Goal: Task Accomplishment & Management: Manage account settings

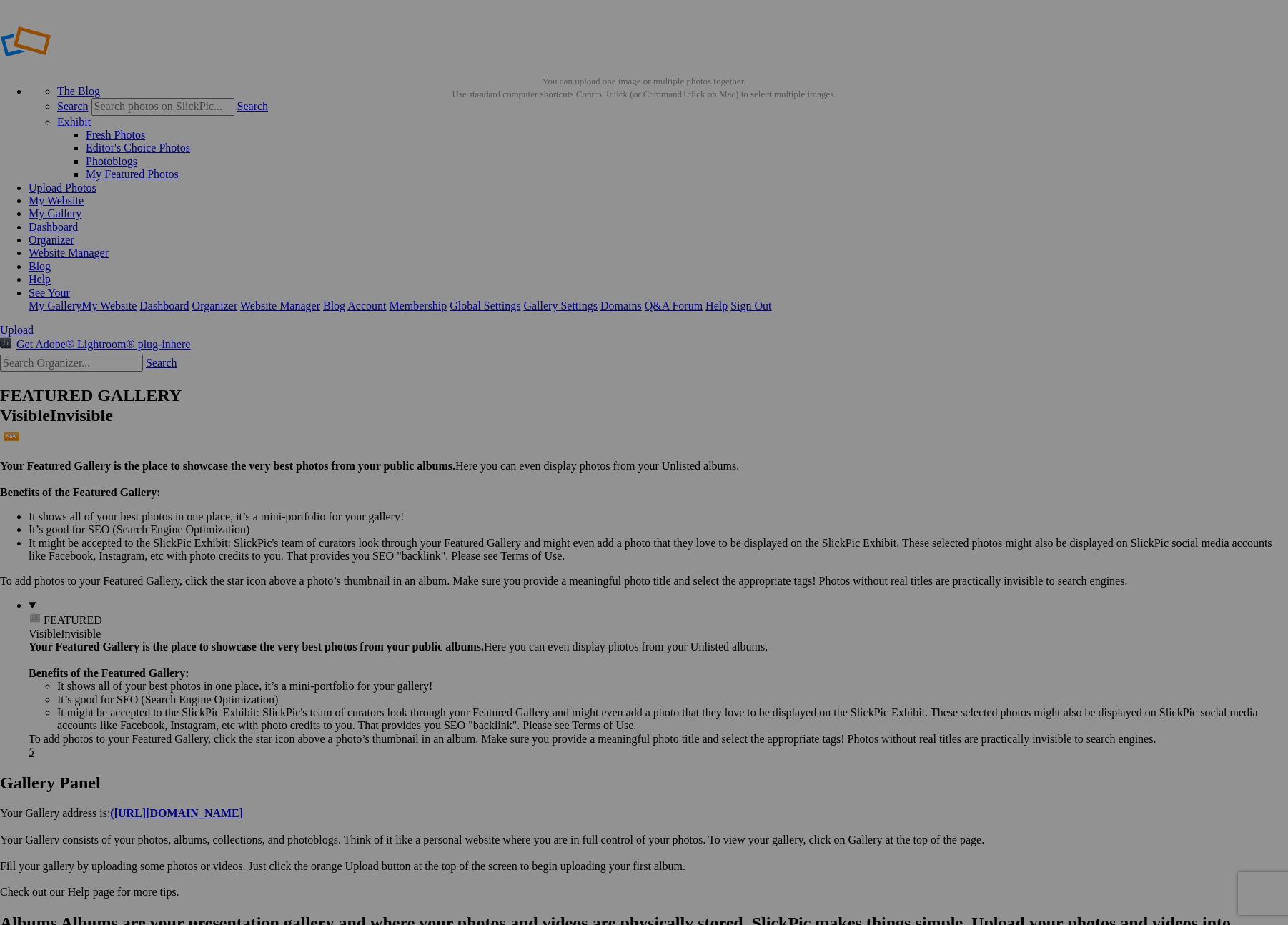
type input "2025 Latinx MBA + Welcome Ceremony"
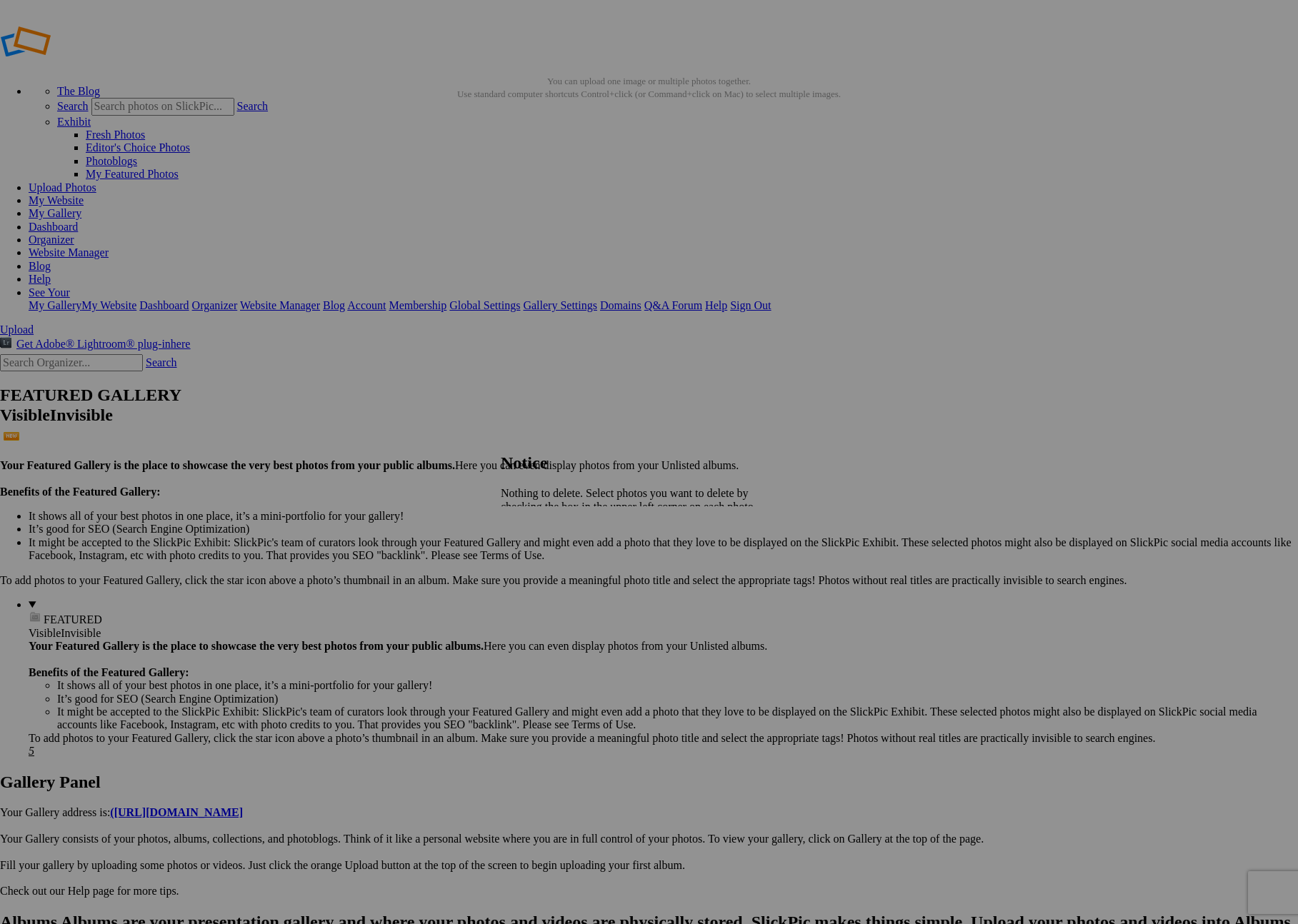
click at [527, 538] on span "Close" at bounding box center [514, 544] width 26 height 12
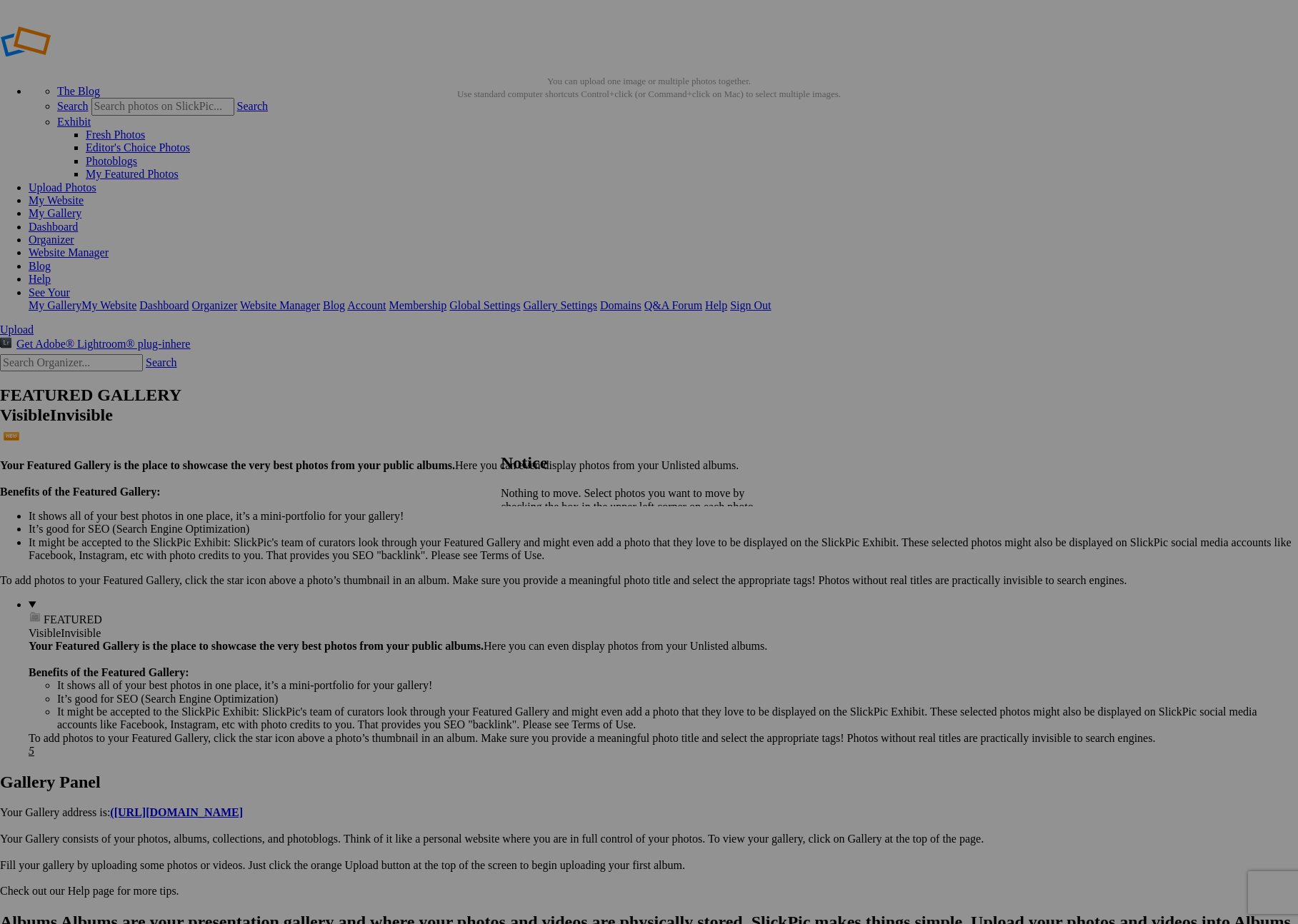
click at [527, 538] on span "Close" at bounding box center [514, 544] width 26 height 12
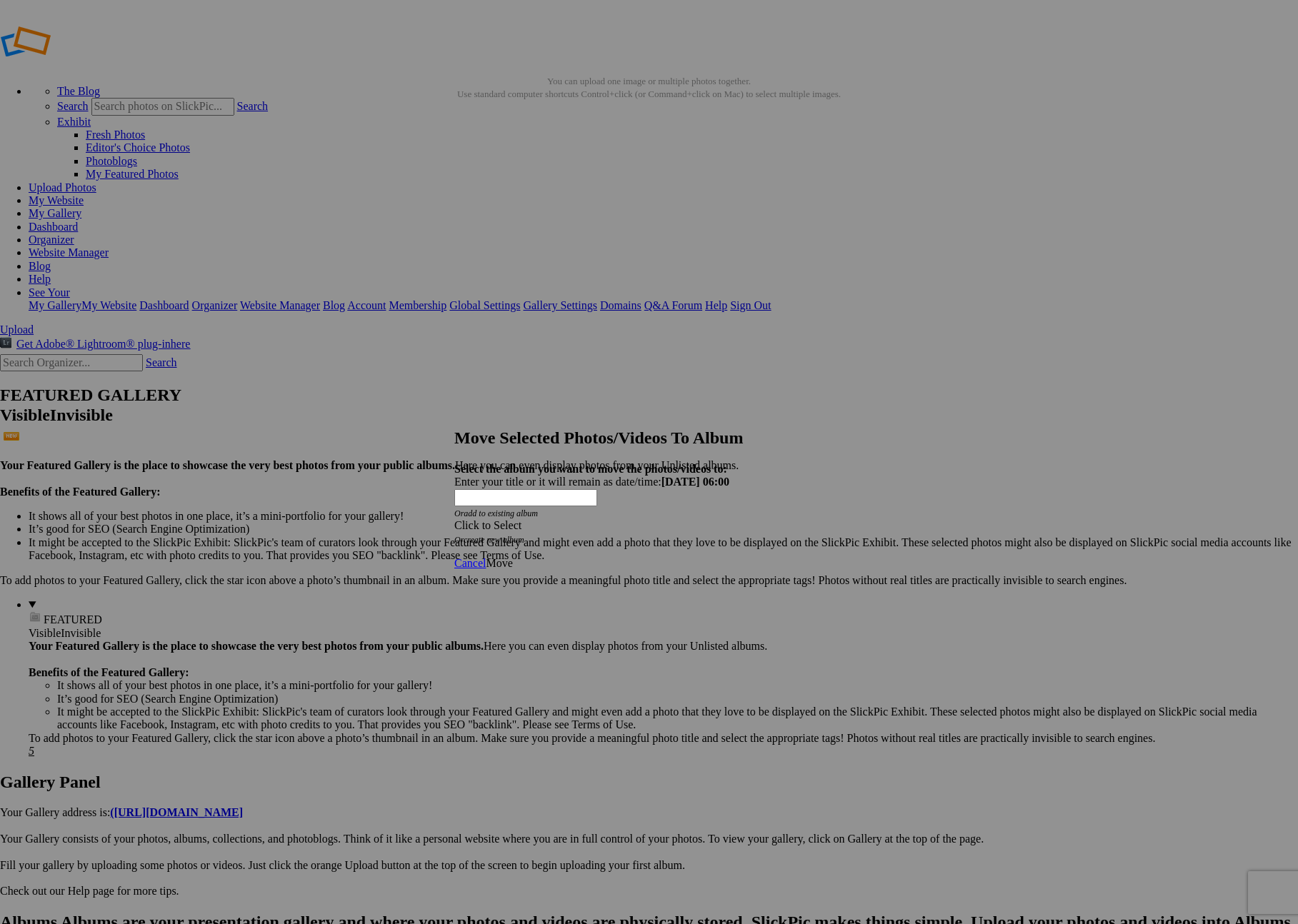
click at [688, 519] on div "Click to Select" at bounding box center [644, 525] width 379 height 12
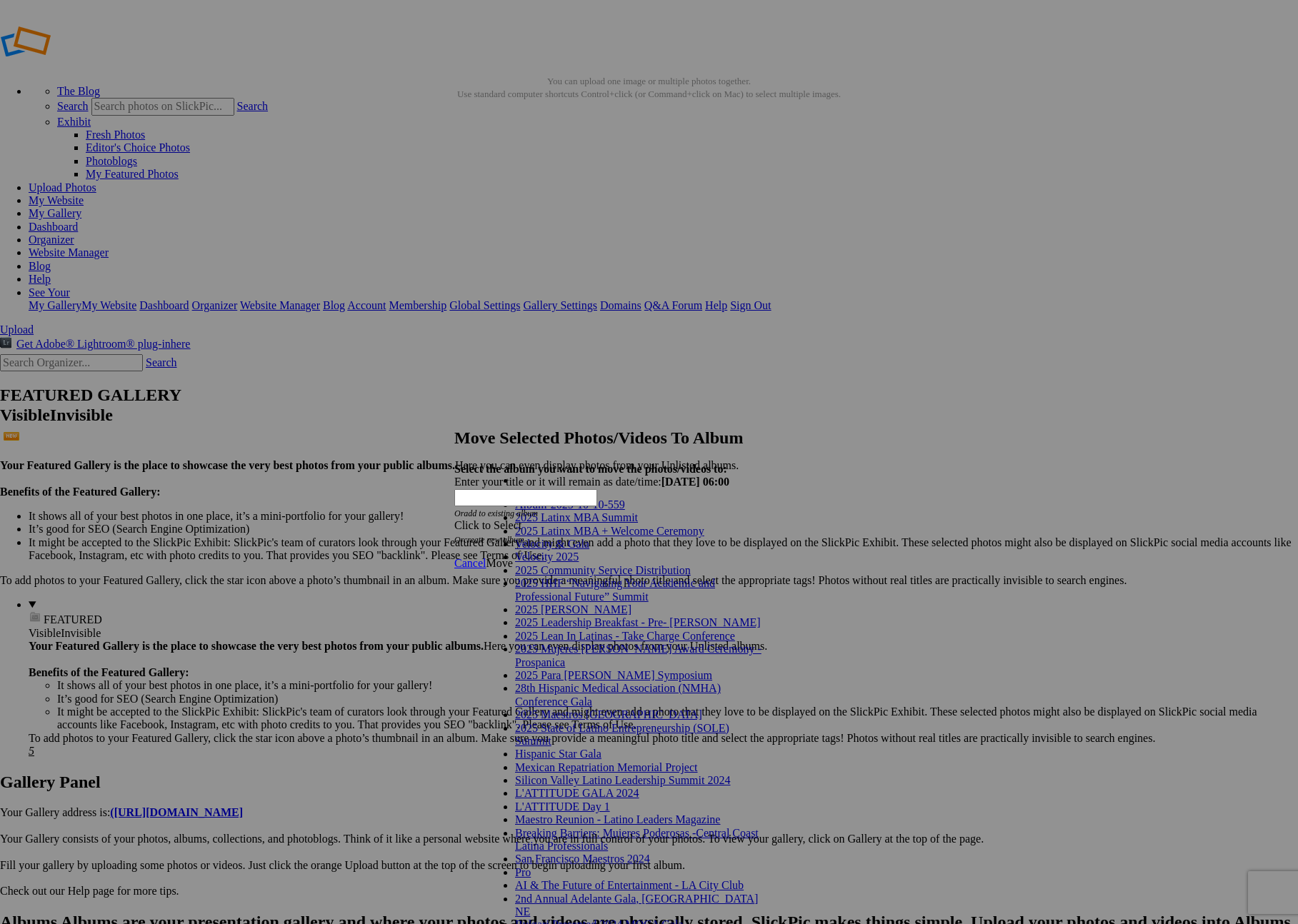
click at [683, 537] on link "2025 Latinx MBA + Welcome Ceremony" at bounding box center [610, 531] width 189 height 12
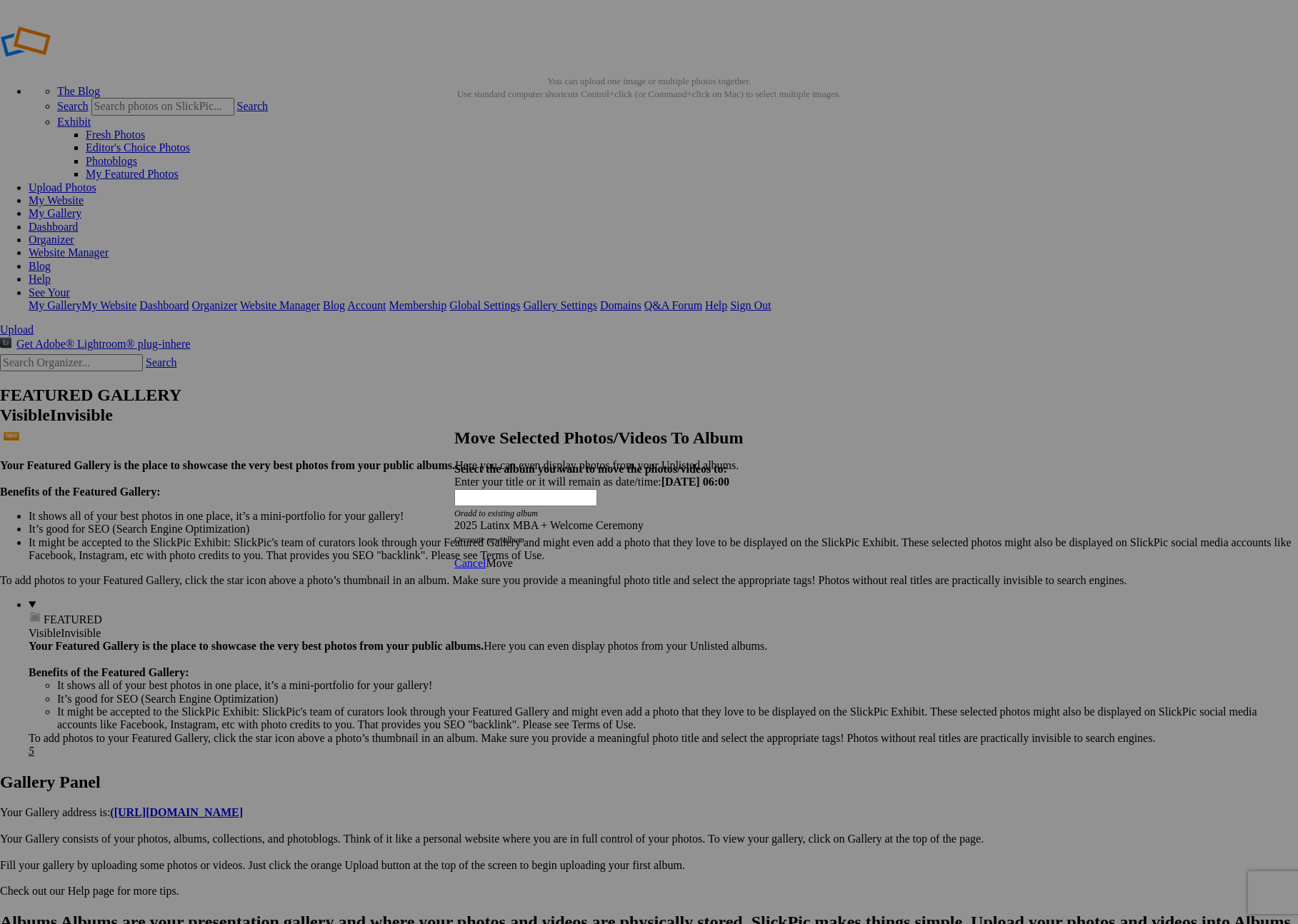
click at [512, 558] on link "Move" at bounding box center [499, 563] width 27 height 12
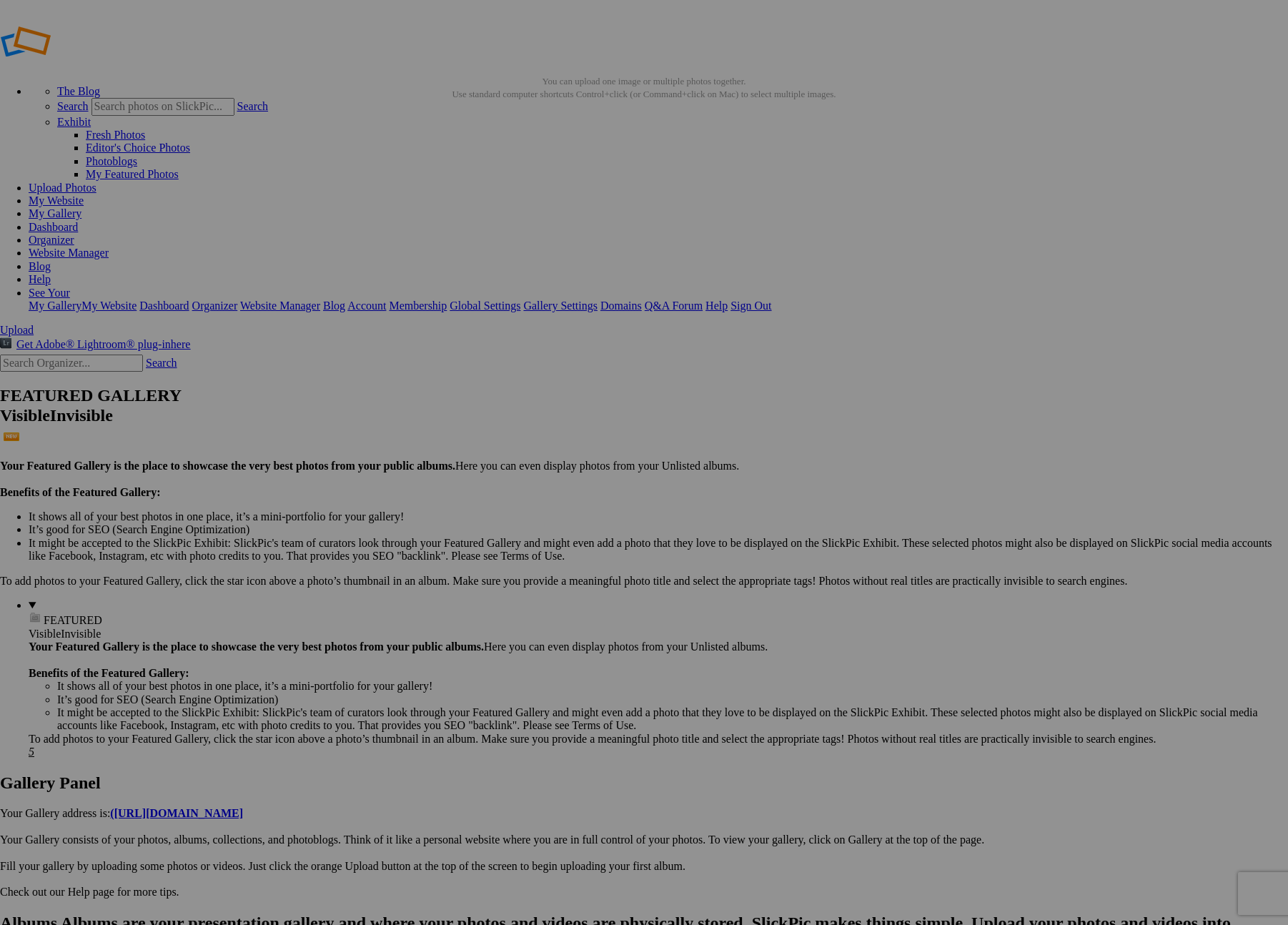
click at [501, 516] on link "Ok" at bounding box center [493, 509] width 14 height 12
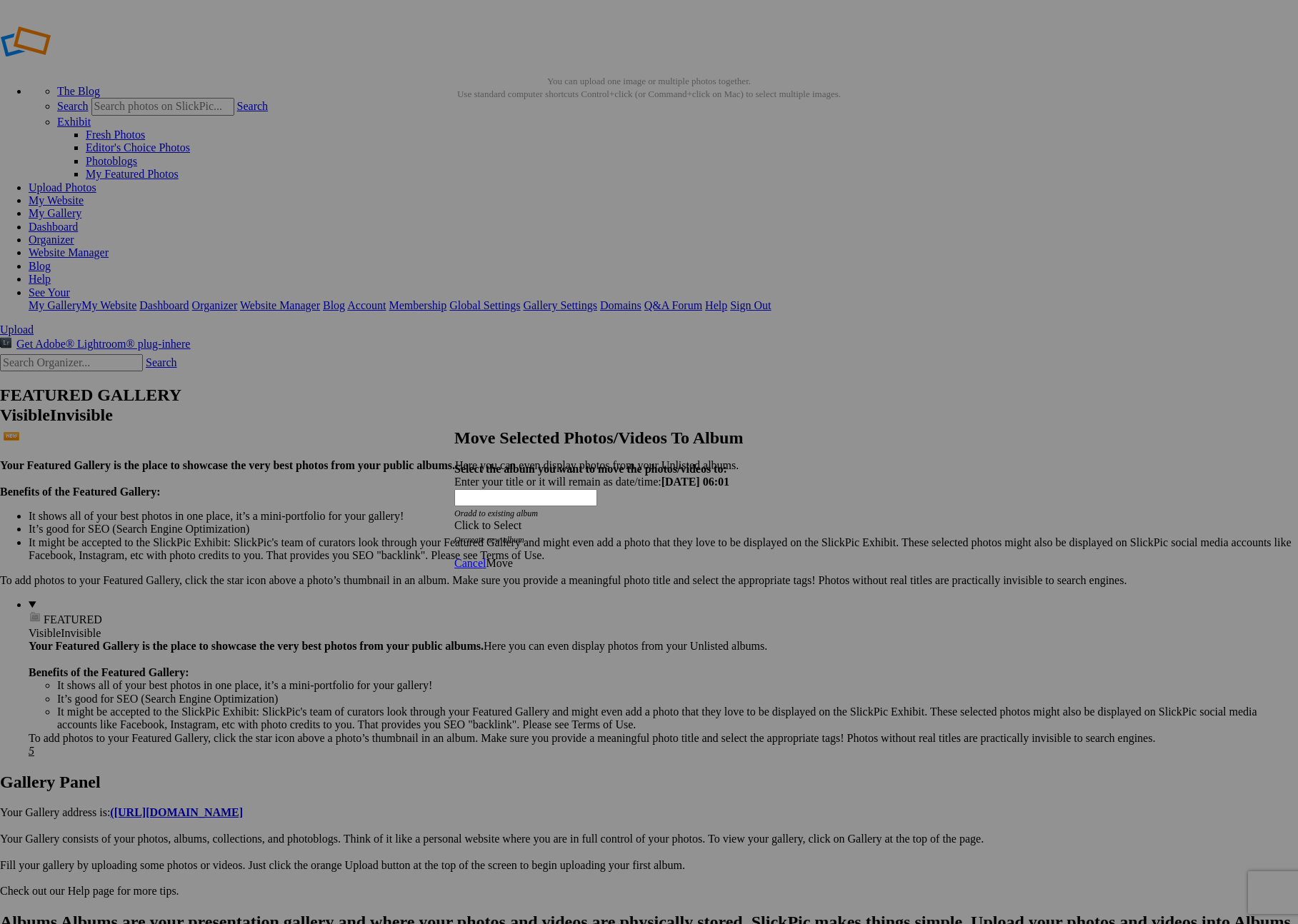
click at [655, 519] on div "Click to Select" at bounding box center [644, 525] width 379 height 12
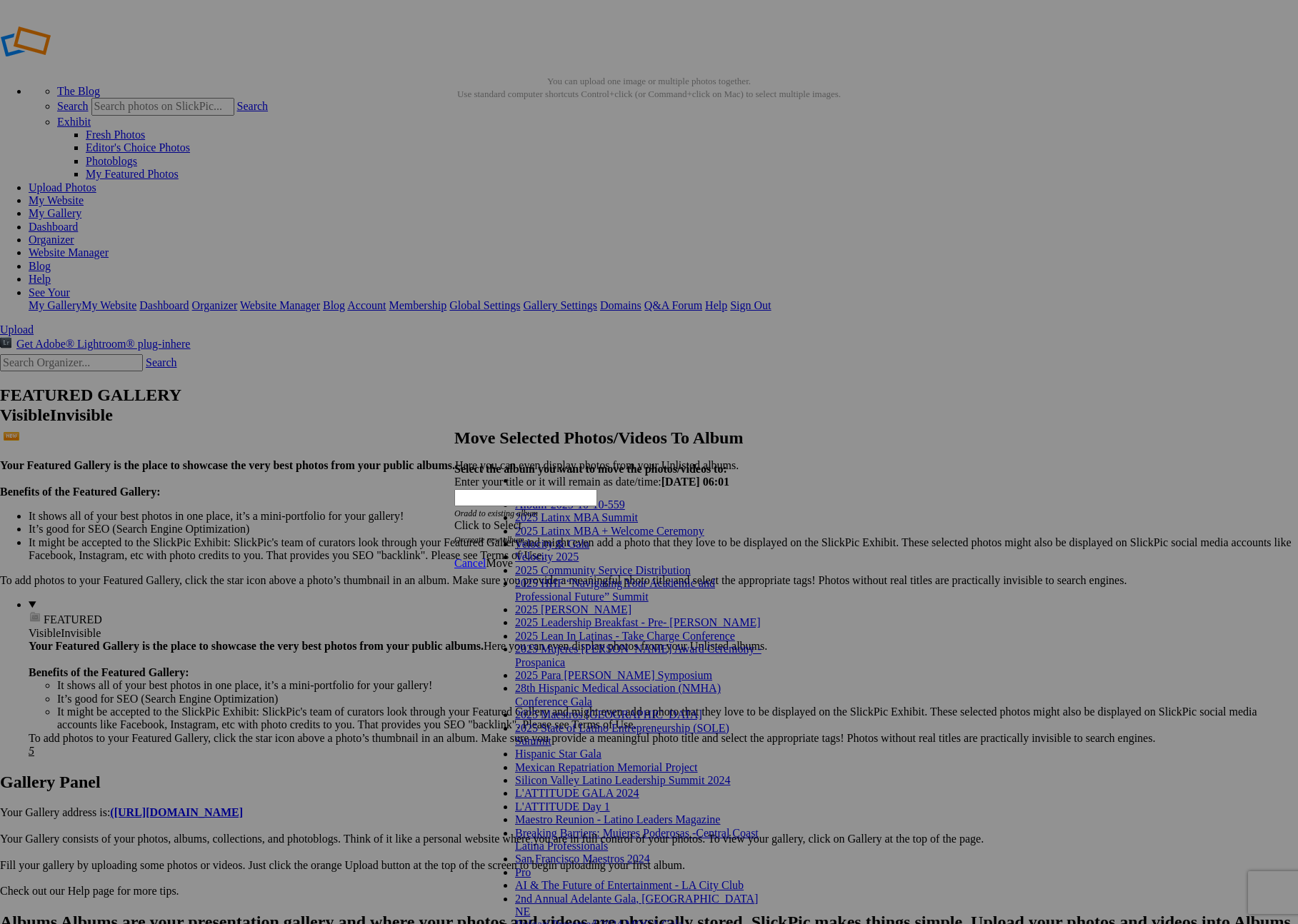
click at [649, 537] on link "2025 Latinx MBA + Welcome Ceremony" at bounding box center [610, 531] width 189 height 12
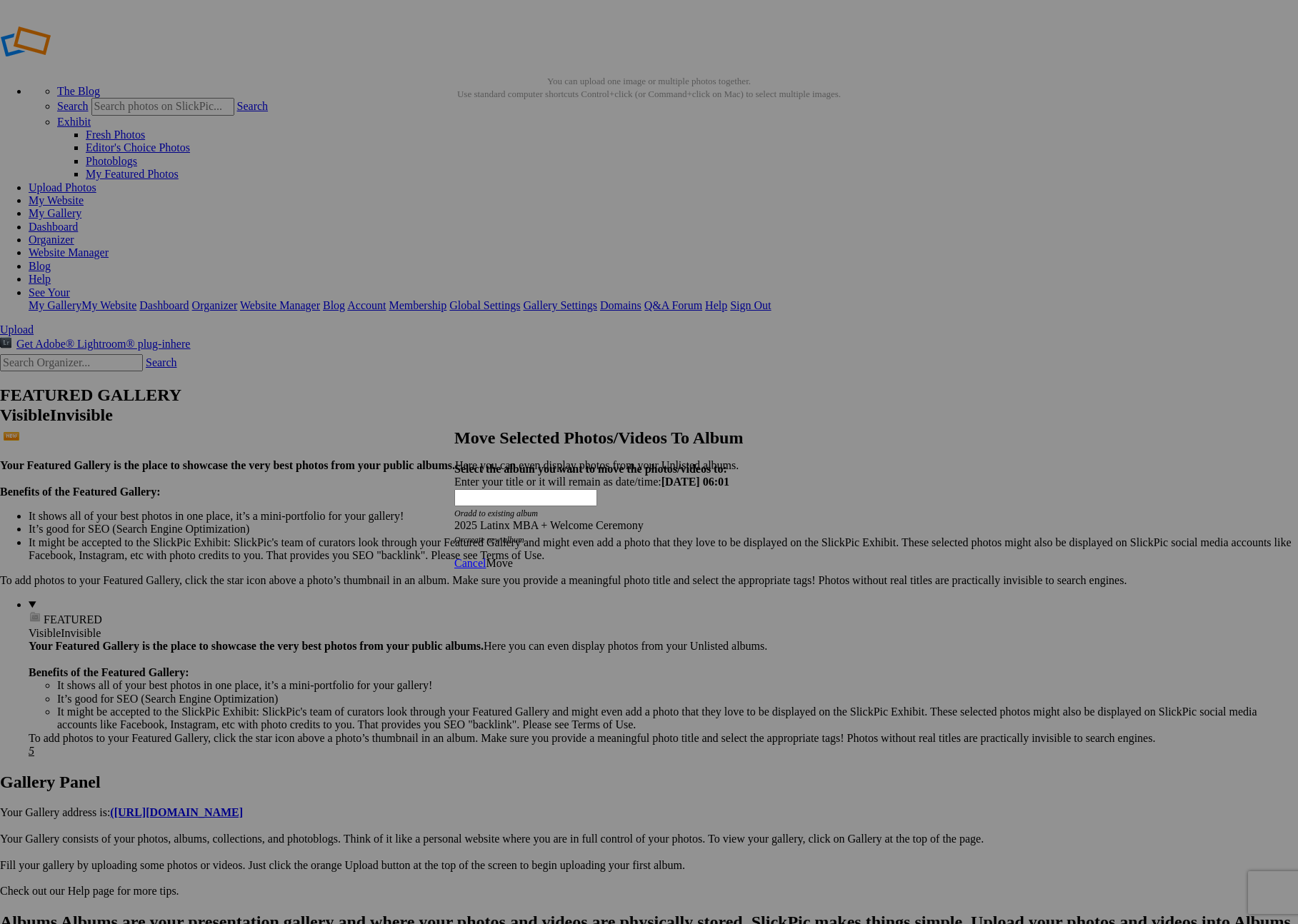
click at [512, 558] on span "Move" at bounding box center [499, 563] width 27 height 12
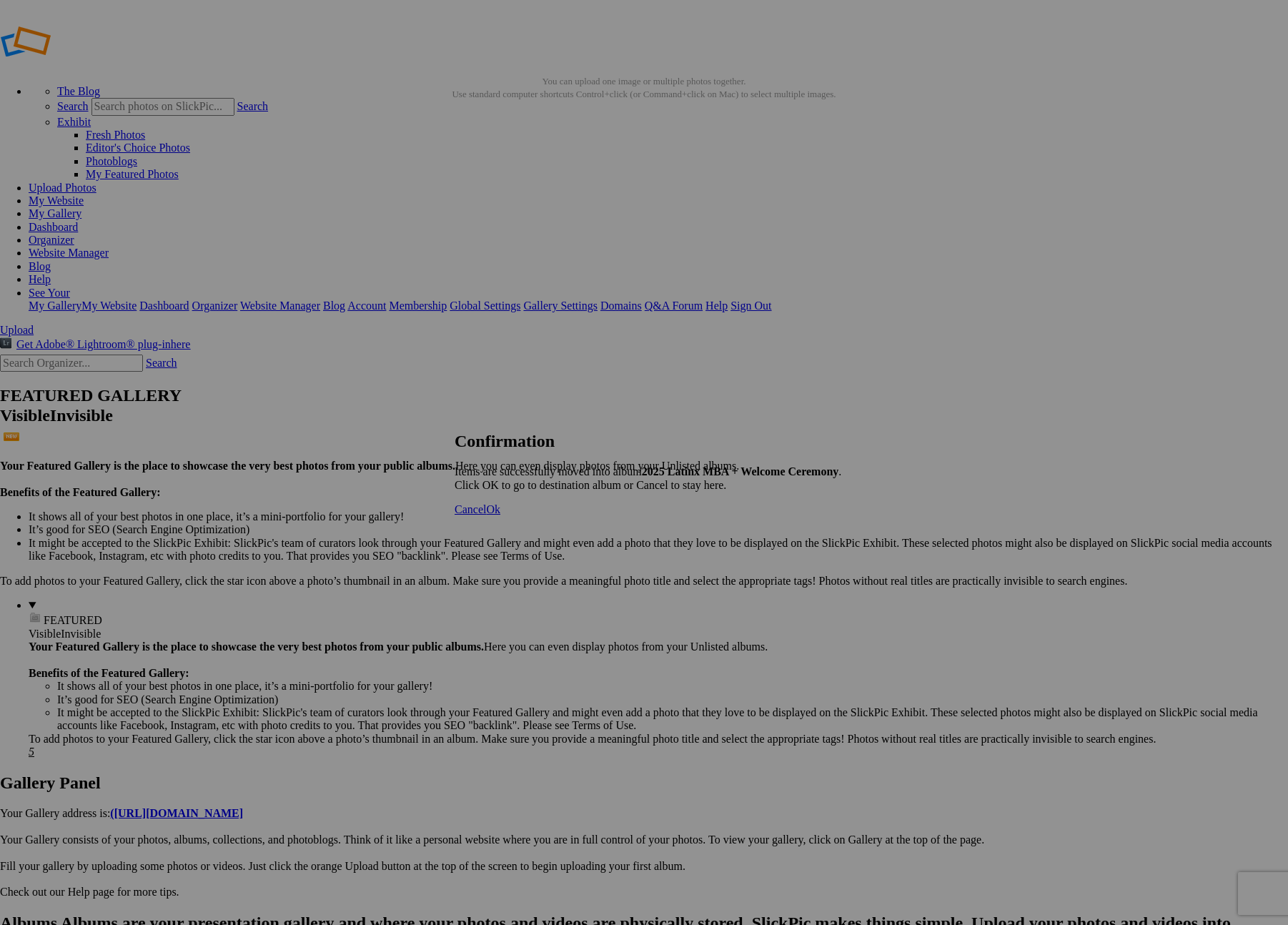
click at [501, 516] on span "Ok" at bounding box center [493, 509] width 14 height 12
drag, startPoint x: 719, startPoint y: 337, endPoint x: 689, endPoint y: 315, distance: 37.2
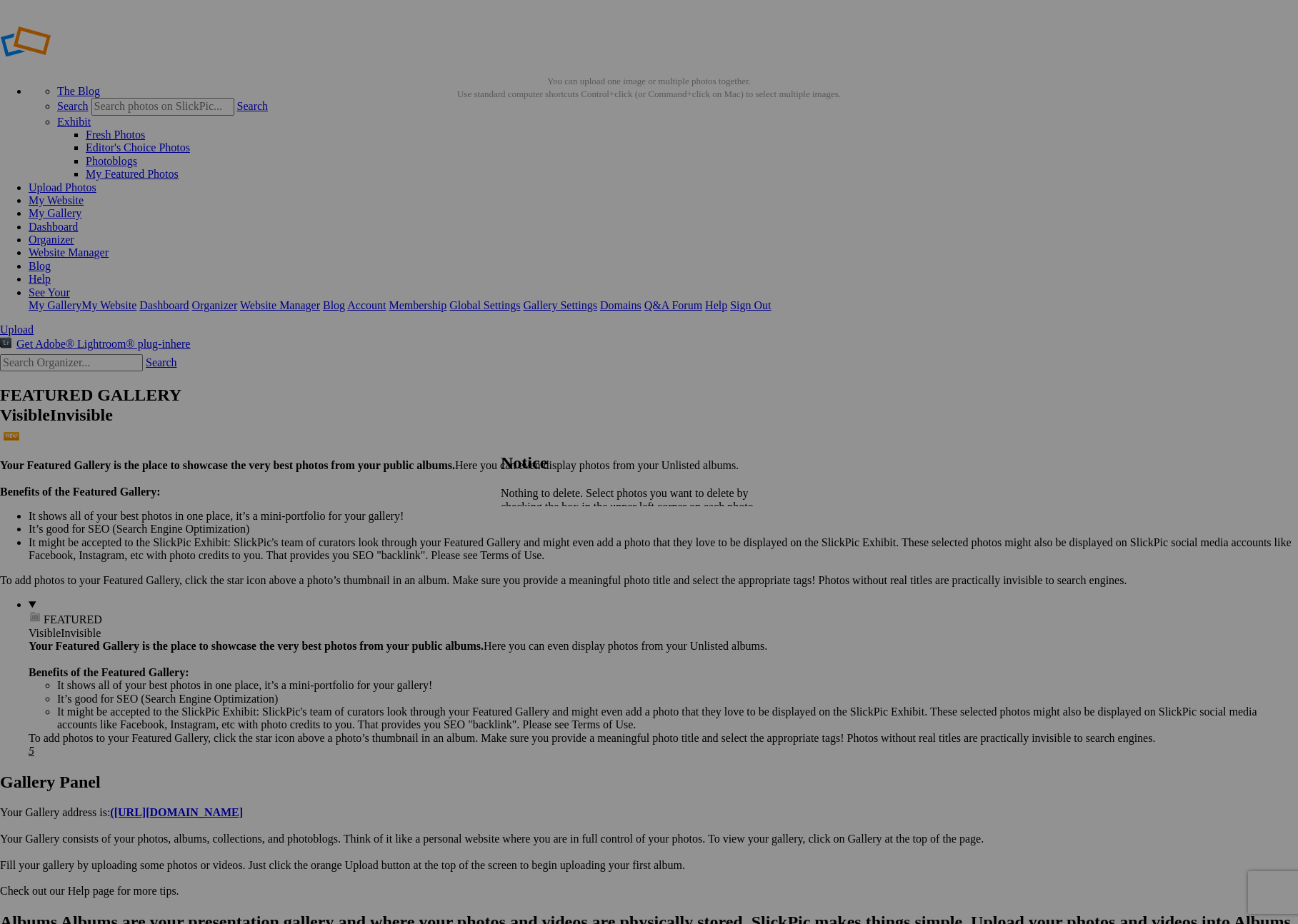
click at [527, 538] on span "Close" at bounding box center [514, 544] width 26 height 12
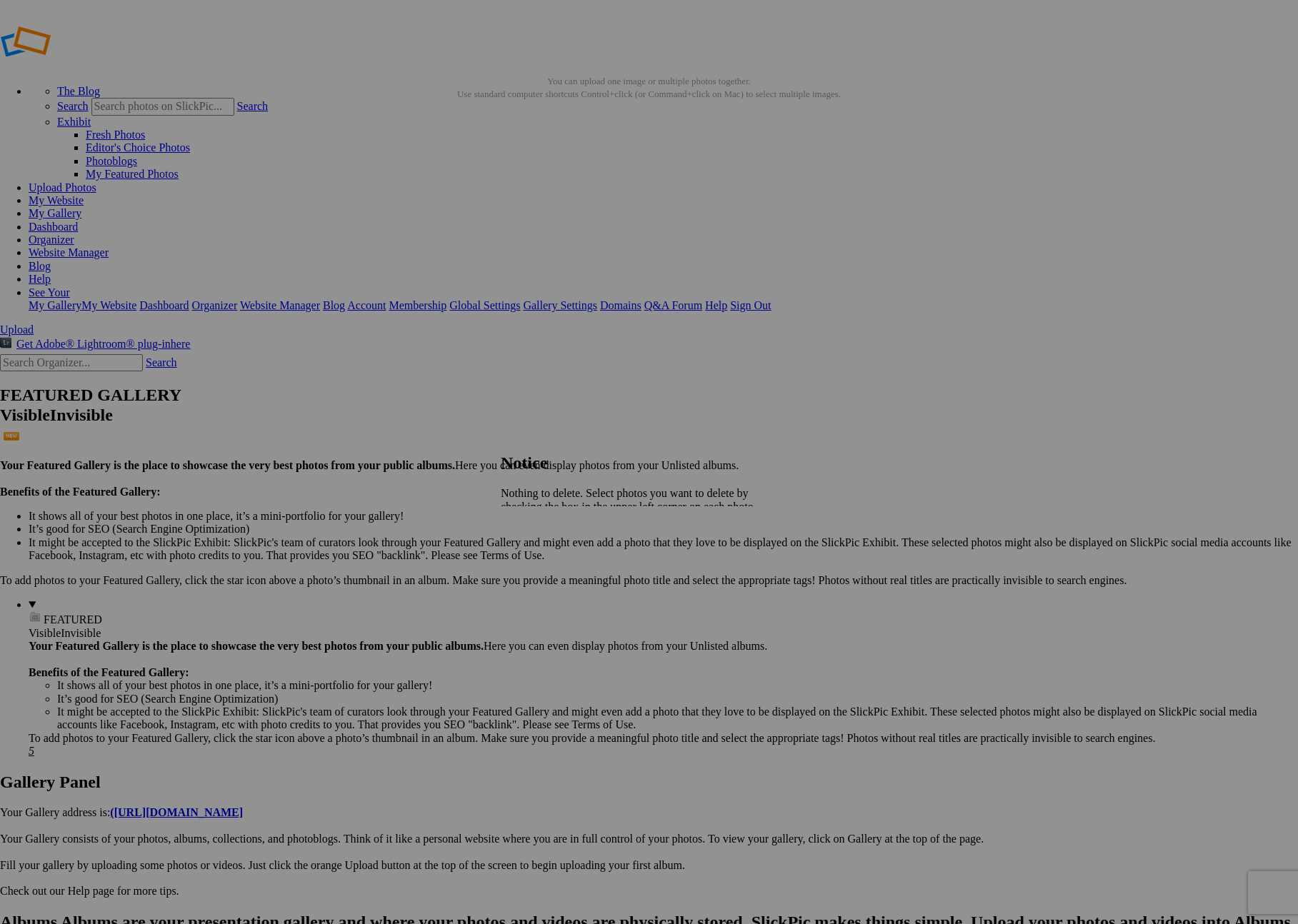
click at [527, 538] on span "Close" at bounding box center [514, 544] width 26 height 12
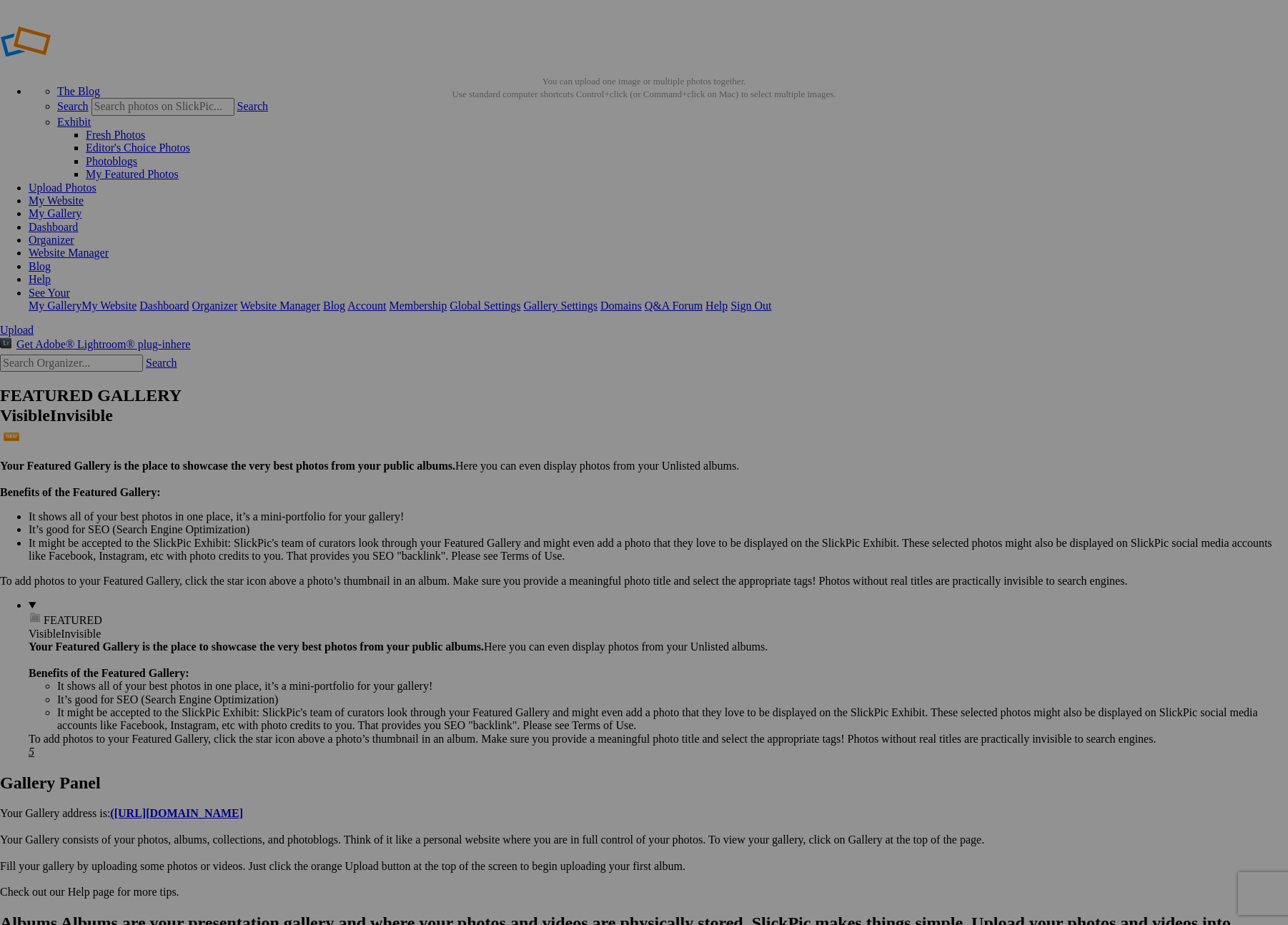
click at [501, 508] on link "Ok" at bounding box center [493, 502] width 14 height 12
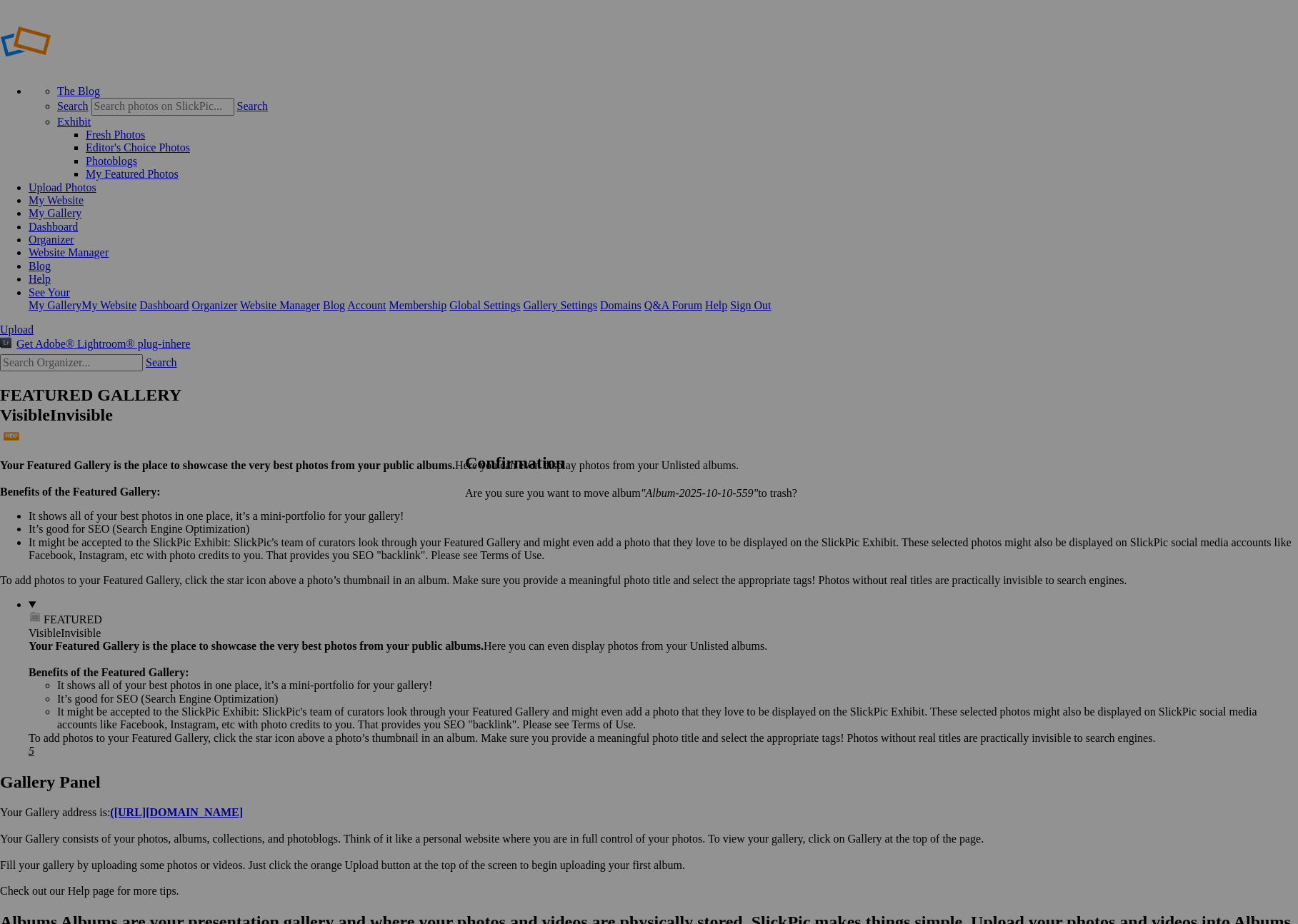
click at [513, 517] on span "Yes" at bounding box center [504, 518] width 17 height 12
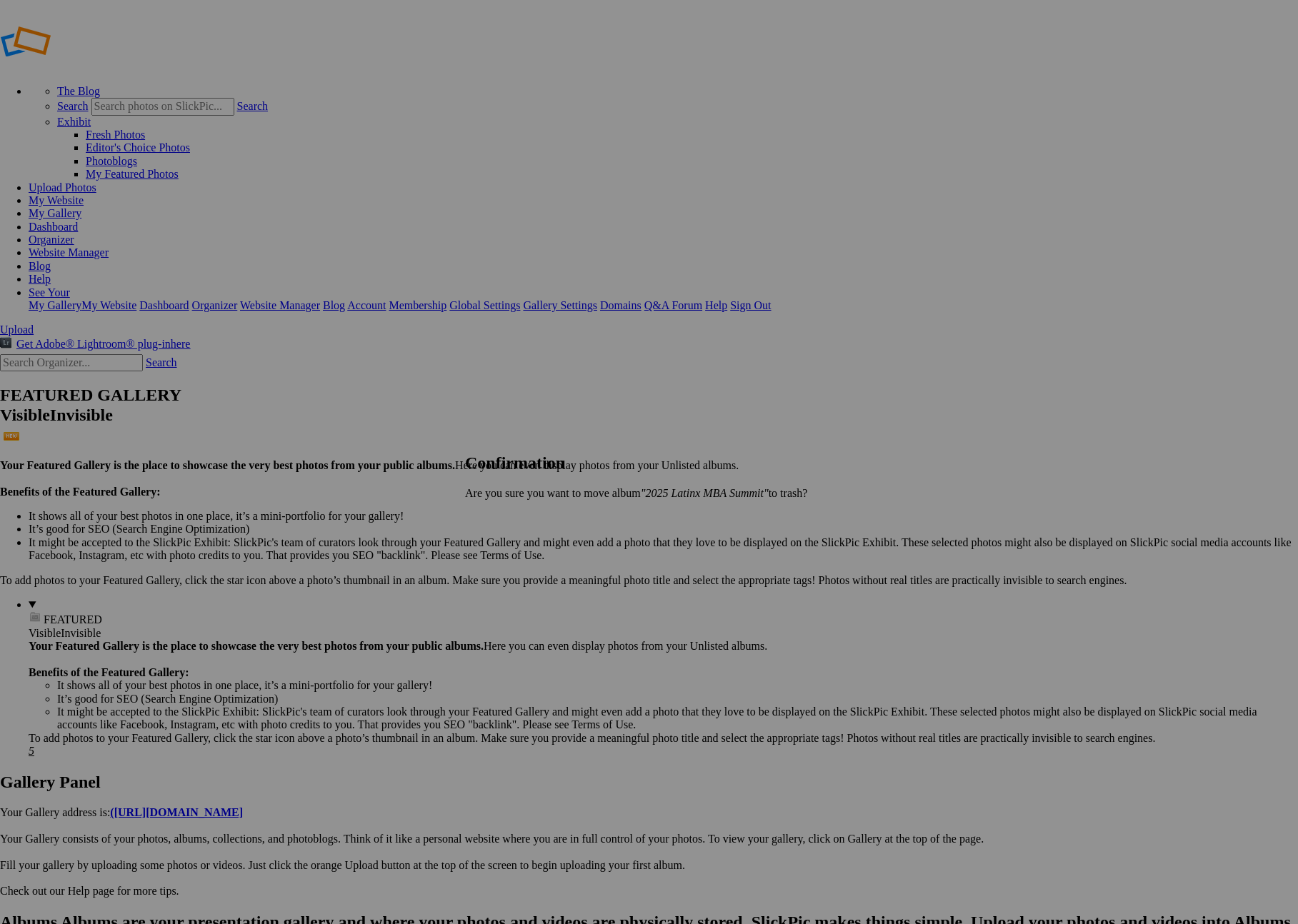
click at [513, 521] on span "Yes" at bounding box center [504, 518] width 17 height 12
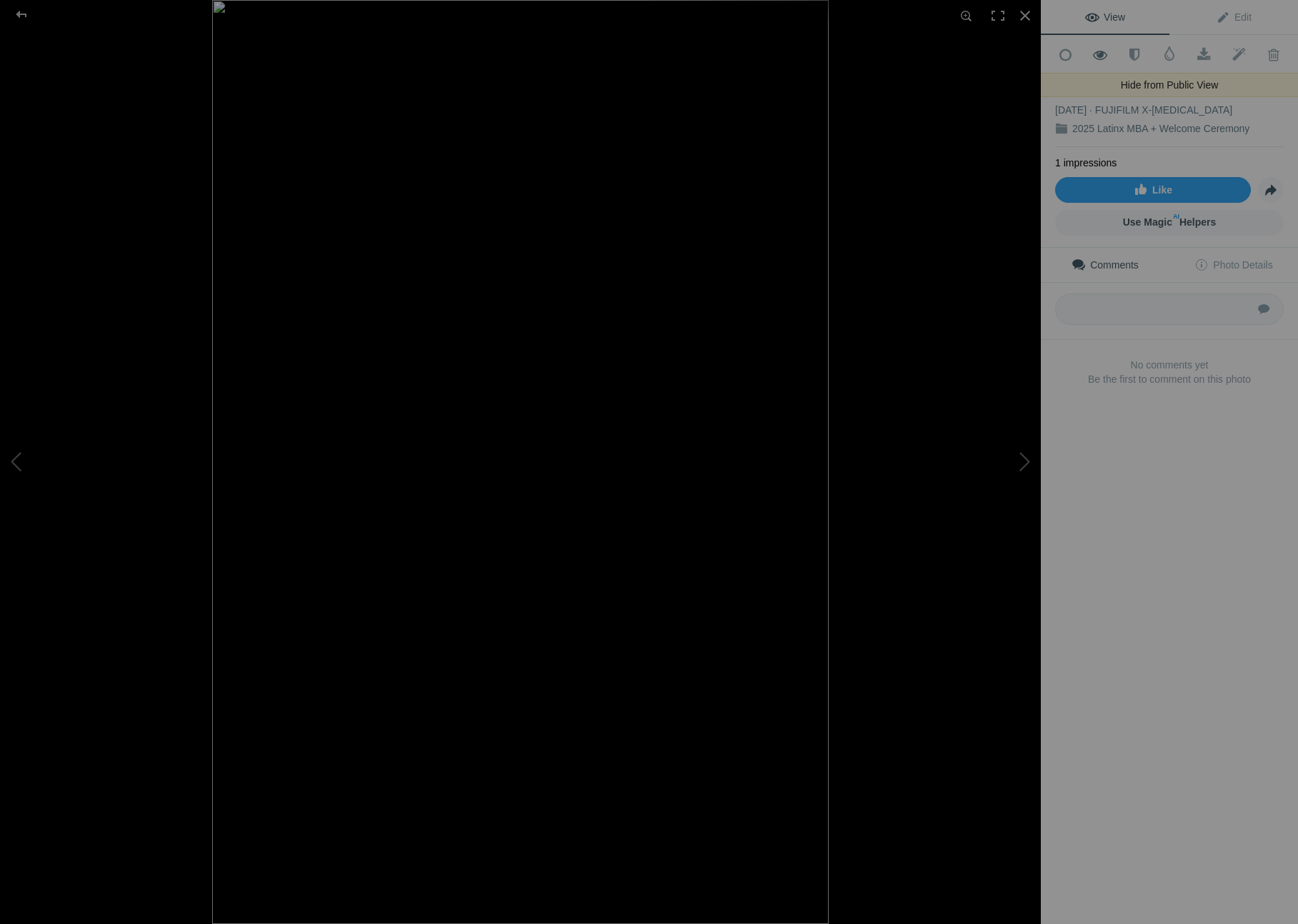
click at [1099, 53] on span at bounding box center [1100, 55] width 35 height 14
click at [1020, 466] on button at bounding box center [987, 462] width 107 height 333
click at [1096, 54] on span at bounding box center [1100, 55] width 35 height 14
click at [1023, 465] on button at bounding box center [987, 462] width 107 height 333
click at [1104, 48] on span at bounding box center [1100, 55] width 35 height 14
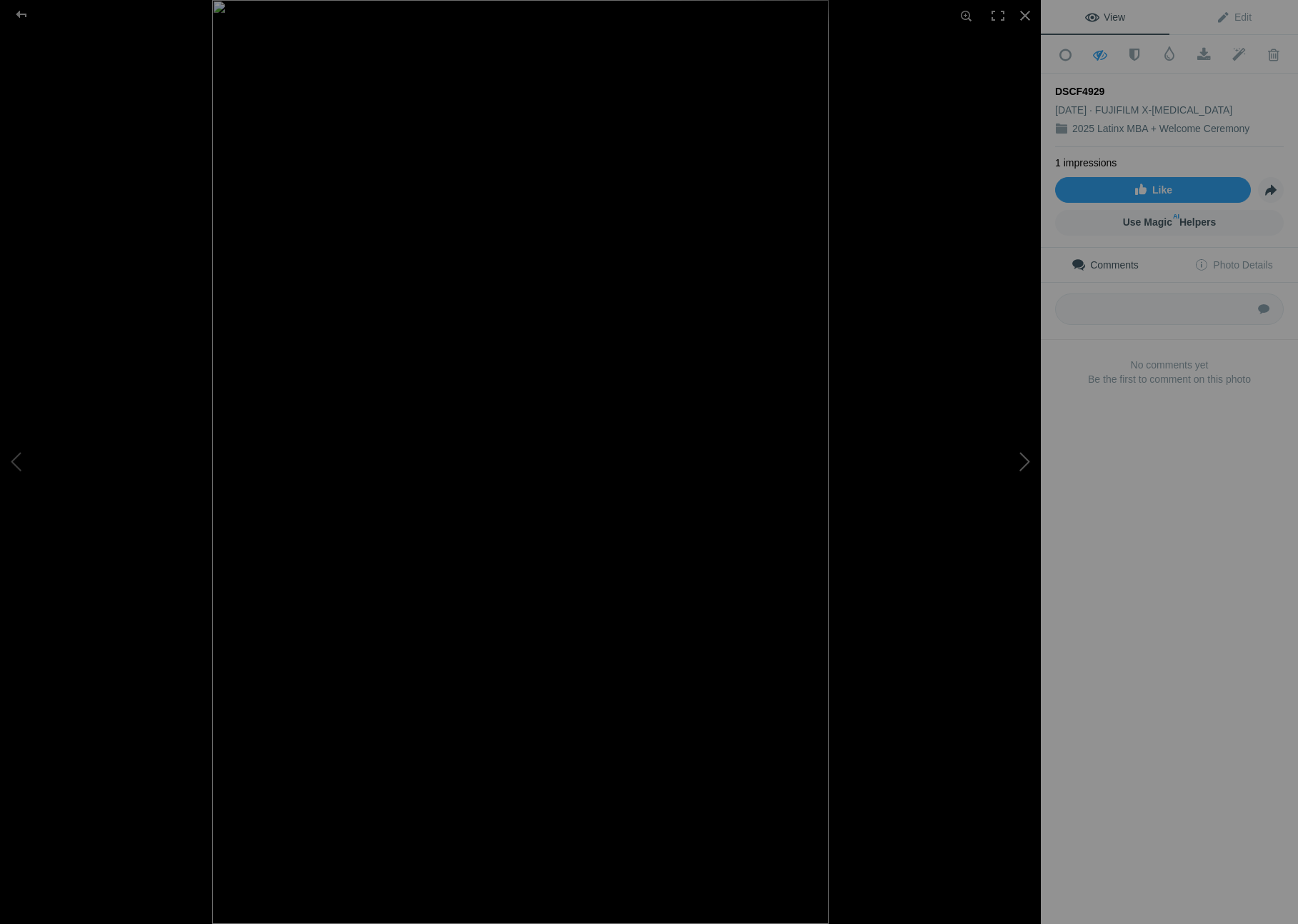
click at [1023, 463] on button at bounding box center [987, 462] width 107 height 333
click at [1099, 52] on span at bounding box center [1100, 55] width 35 height 14
click at [1015, 464] on button at bounding box center [987, 462] width 107 height 333
click at [1094, 53] on span at bounding box center [1100, 55] width 35 height 14
click at [1026, 462] on button at bounding box center [987, 462] width 107 height 333
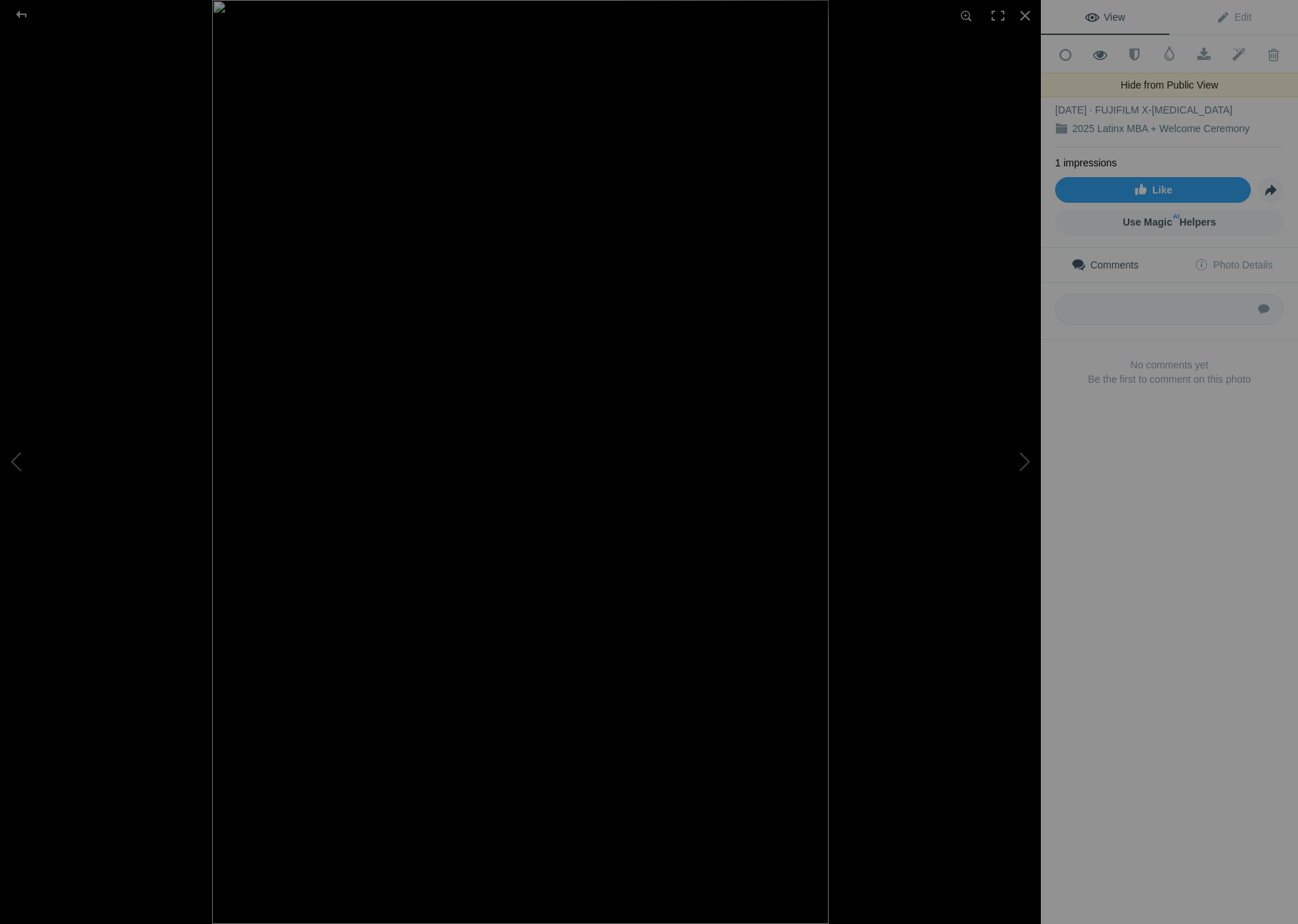
click at [1093, 52] on span at bounding box center [1100, 55] width 35 height 14
click at [1021, 464] on button at bounding box center [987, 462] width 107 height 333
click at [1094, 53] on span at bounding box center [1100, 55] width 35 height 14
click at [1027, 450] on button at bounding box center [987, 462] width 107 height 333
click at [1090, 53] on span at bounding box center [1100, 55] width 35 height 14
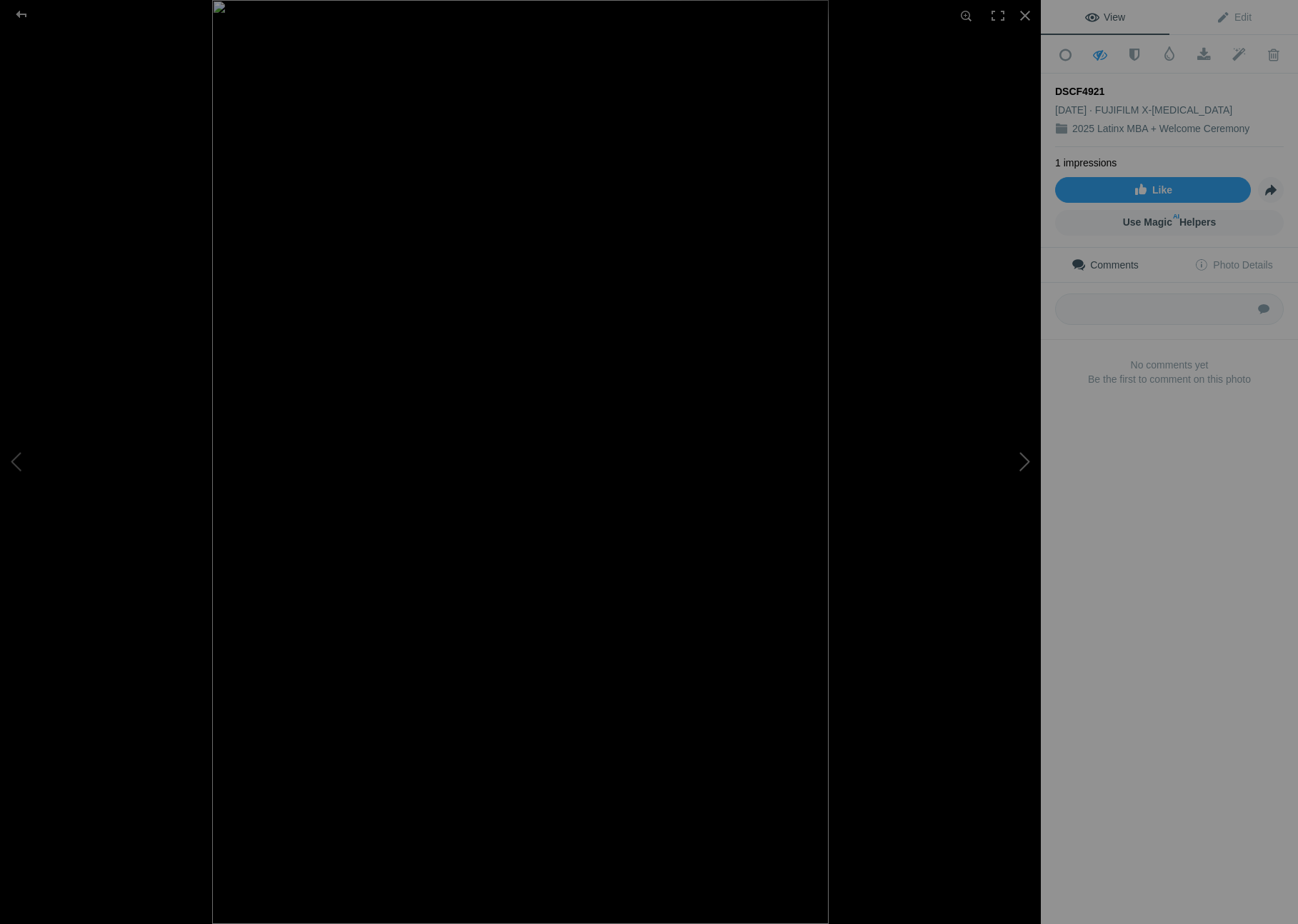
click at [1022, 464] on button at bounding box center [987, 462] width 107 height 333
click at [1103, 53] on span at bounding box center [1100, 55] width 35 height 14
click at [1018, 465] on button at bounding box center [987, 462] width 107 height 333
click at [1023, 440] on button at bounding box center [987, 462] width 107 height 333
click at [1097, 57] on span at bounding box center [1100, 55] width 35 height 14
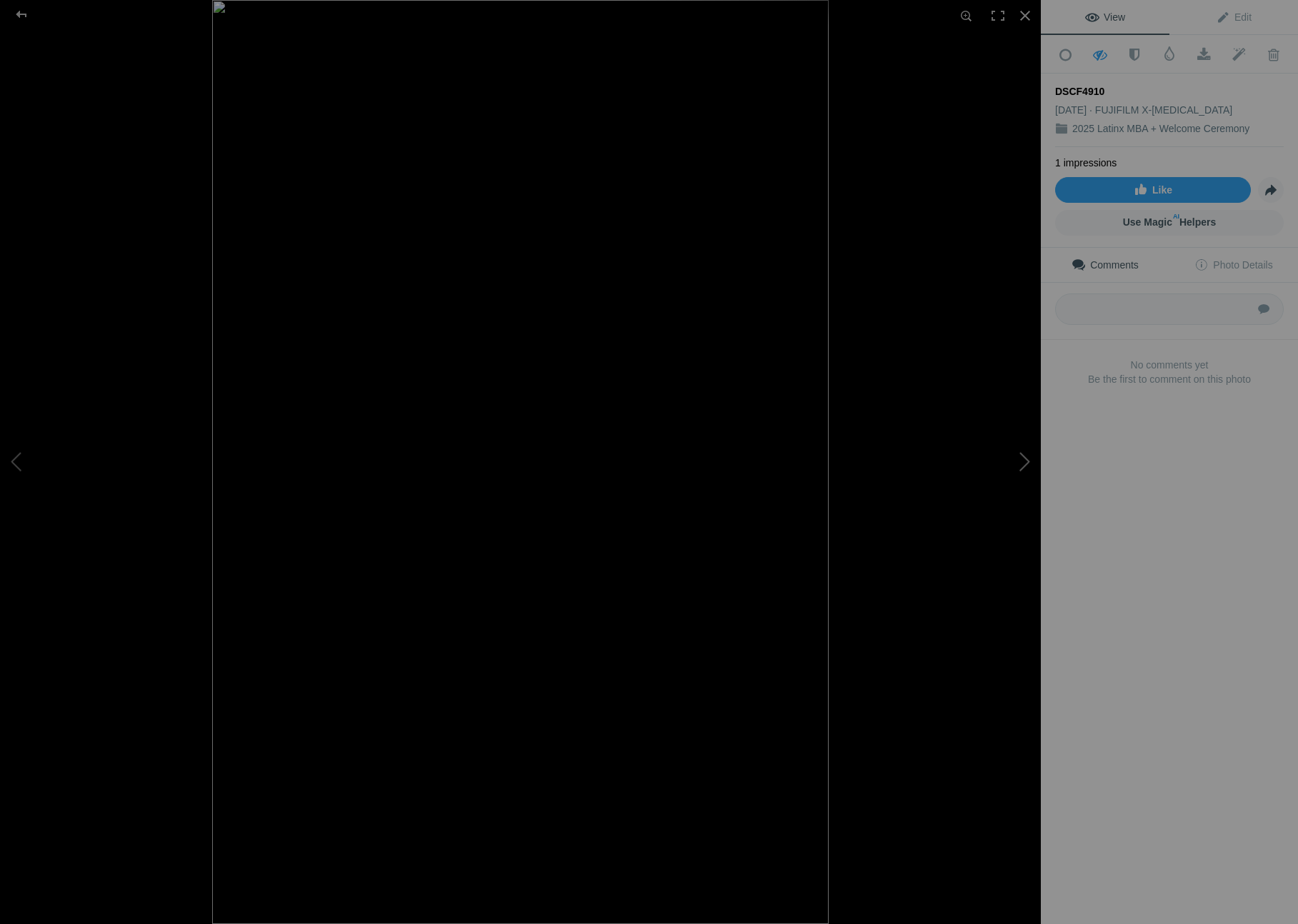
click at [1017, 464] on button at bounding box center [987, 462] width 107 height 333
click at [1097, 57] on span at bounding box center [1100, 55] width 35 height 14
click at [1015, 463] on button at bounding box center [987, 462] width 107 height 333
click at [1094, 53] on span at bounding box center [1100, 55] width 35 height 14
click at [1015, 455] on button at bounding box center [987, 462] width 107 height 333
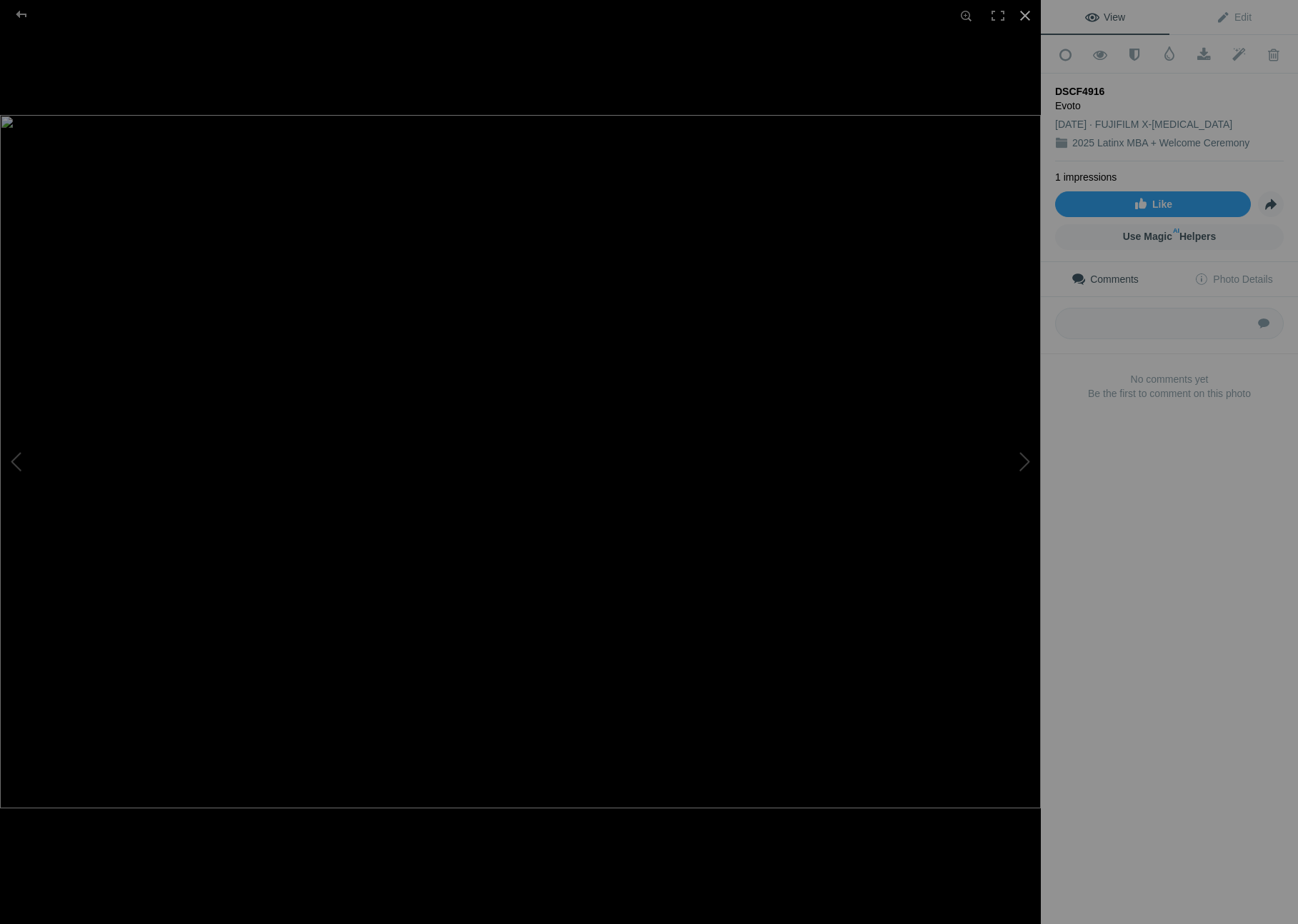
click at [1018, 15] on div at bounding box center [1025, 16] width 32 height 32
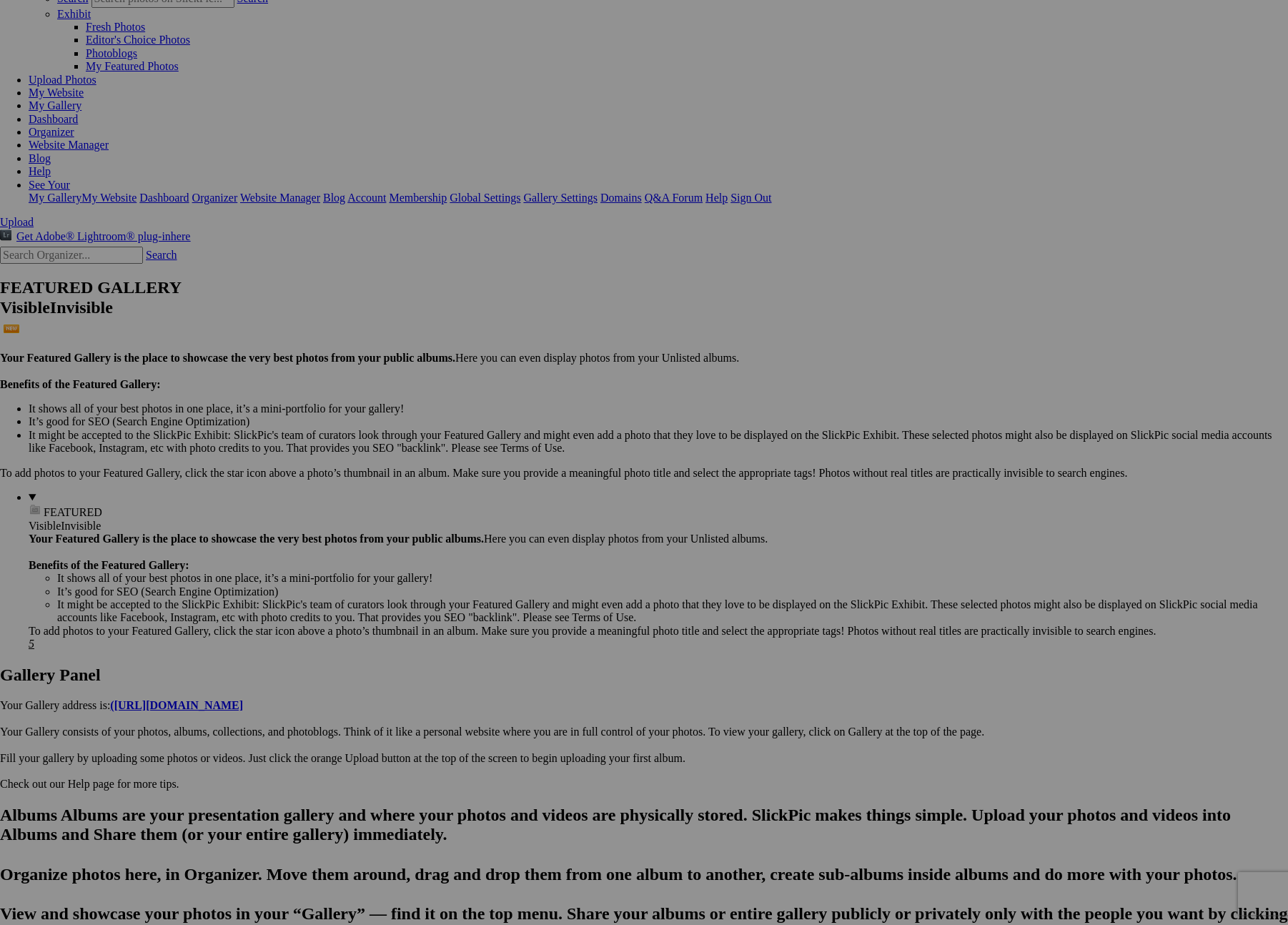
scroll to position [111, 0]
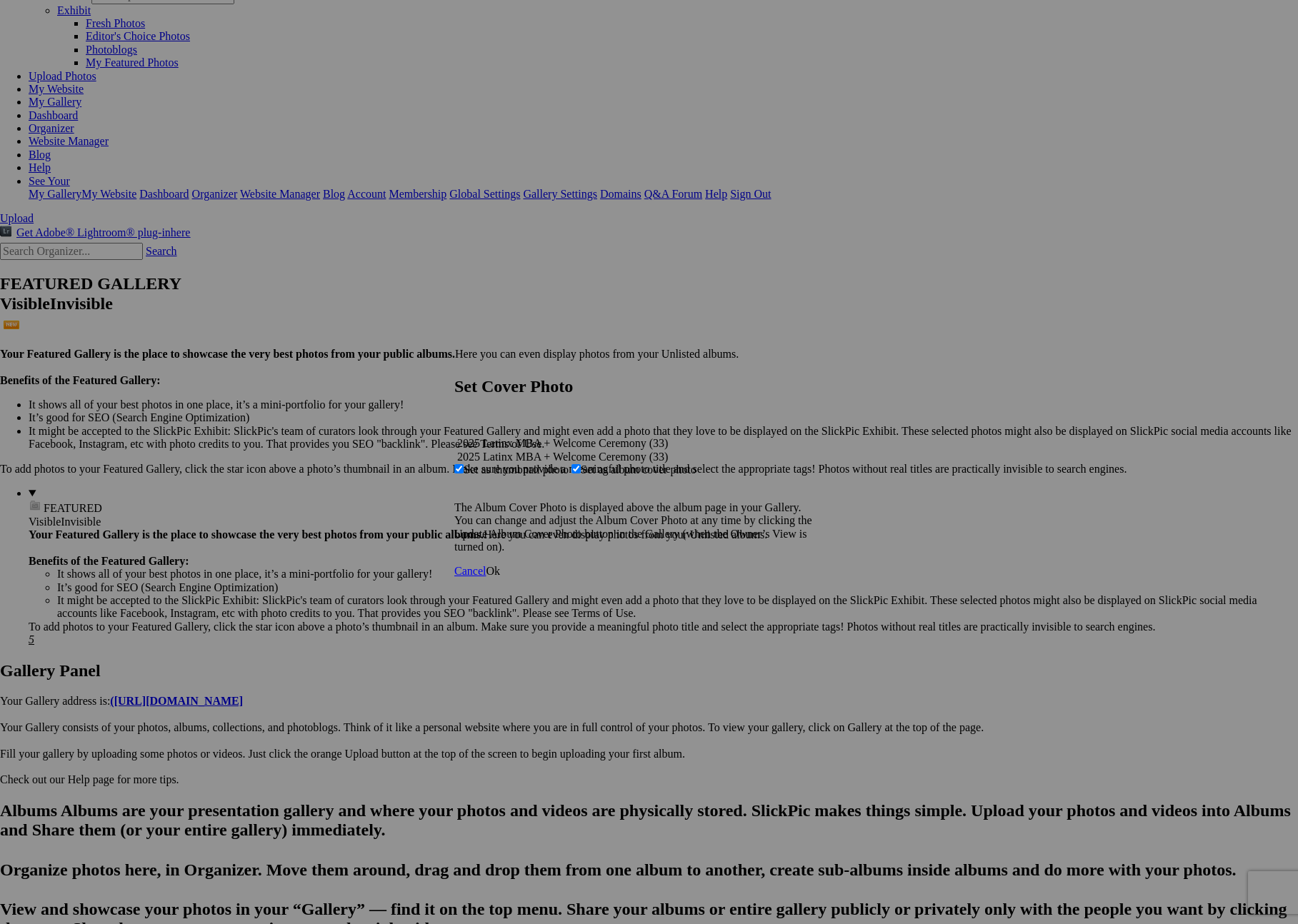
click at [500, 578] on link "Ok" at bounding box center [493, 571] width 14 height 12
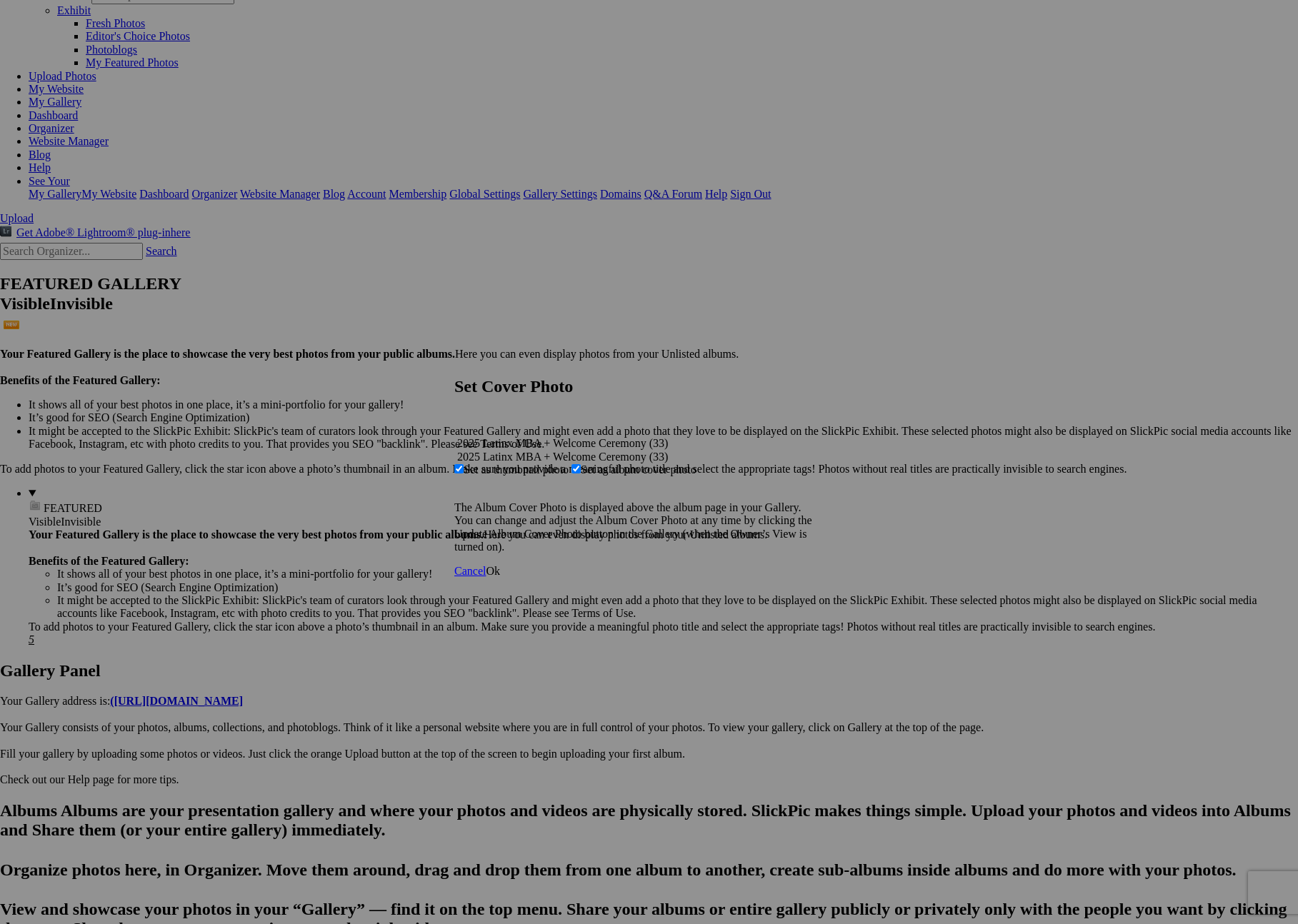
click at [500, 578] on span "Ok" at bounding box center [493, 571] width 14 height 12
